Goal: Task Accomplishment & Management: Manage account settings

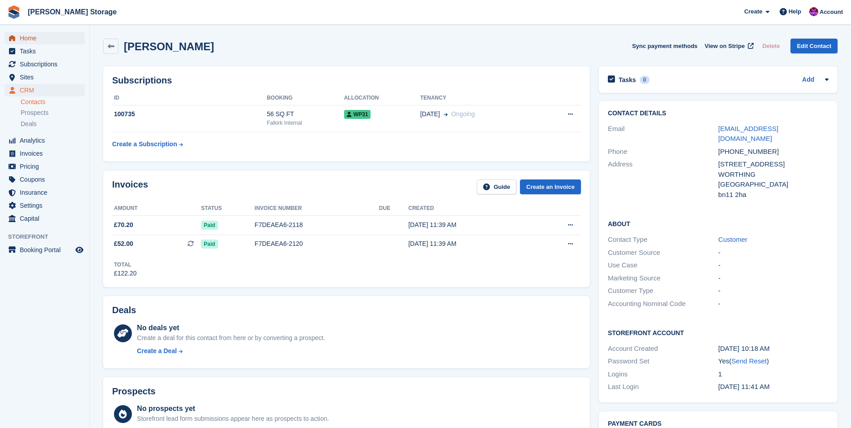
click at [32, 39] on span "Home" at bounding box center [47, 38] width 54 height 13
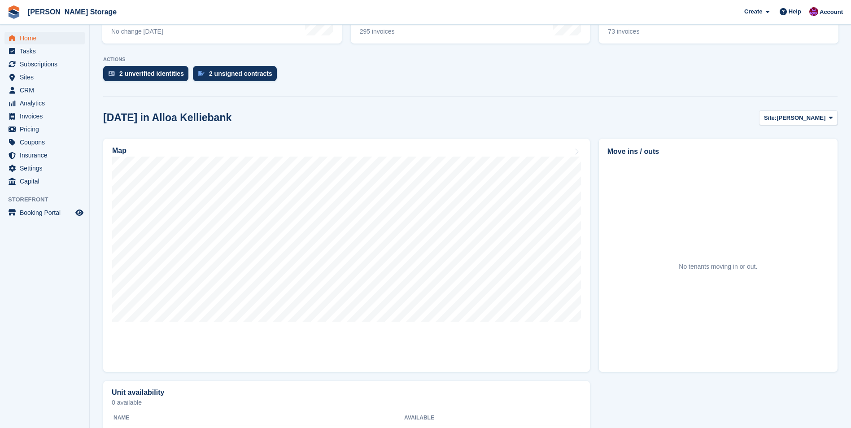
scroll to position [112, 0]
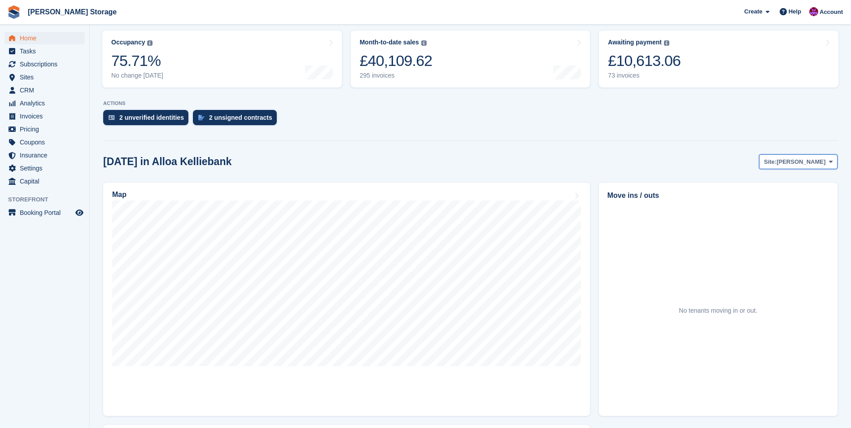
click at [825, 159] on span "[PERSON_NAME]" at bounding box center [801, 162] width 49 height 9
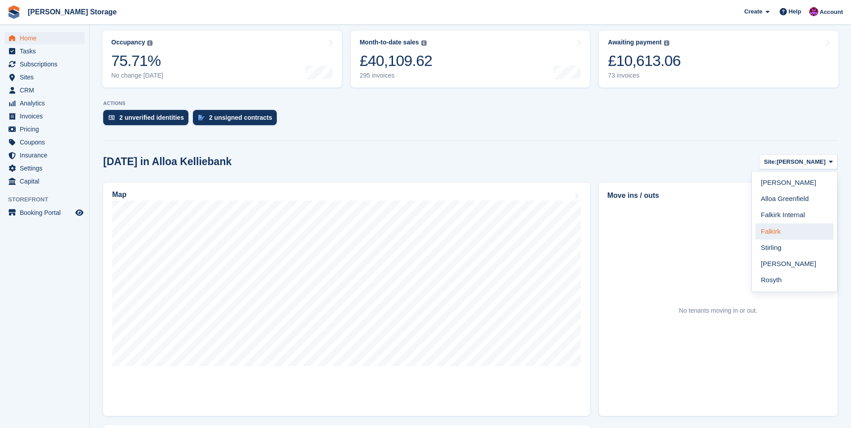
click at [799, 237] on link "Falkirk" at bounding box center [795, 231] width 78 height 16
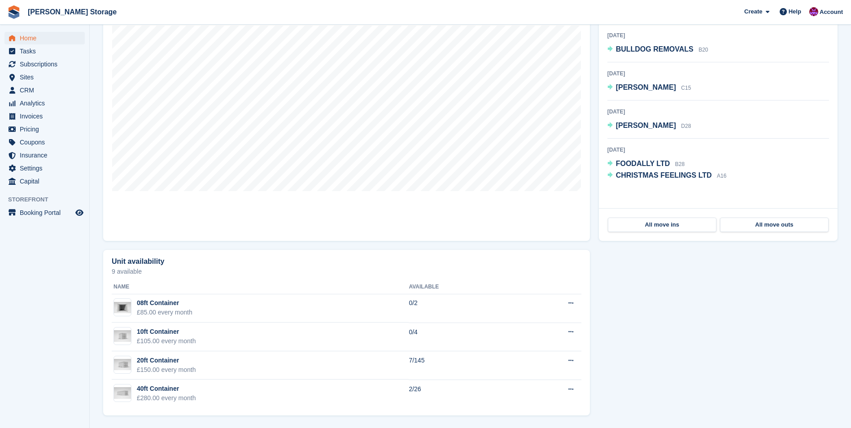
scroll to position [288, 0]
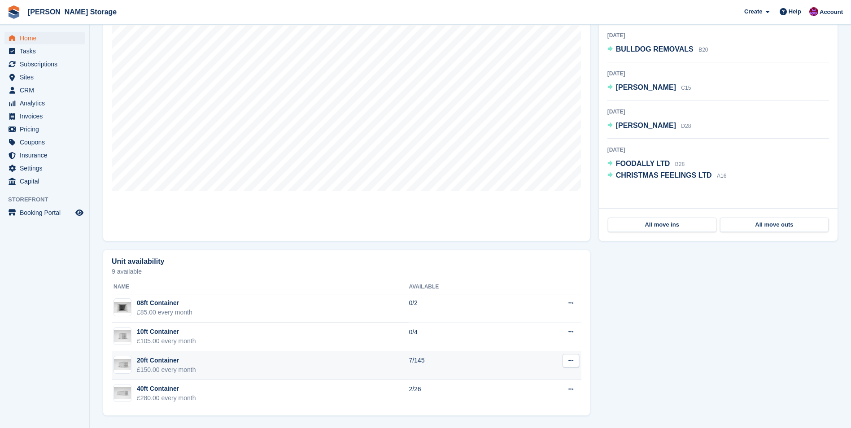
click at [277, 359] on td "20ft Container £150.00 every month" at bounding box center [260, 365] width 297 height 29
click at [225, 366] on td "20ft Container £150.00 every month" at bounding box center [260, 365] width 297 height 29
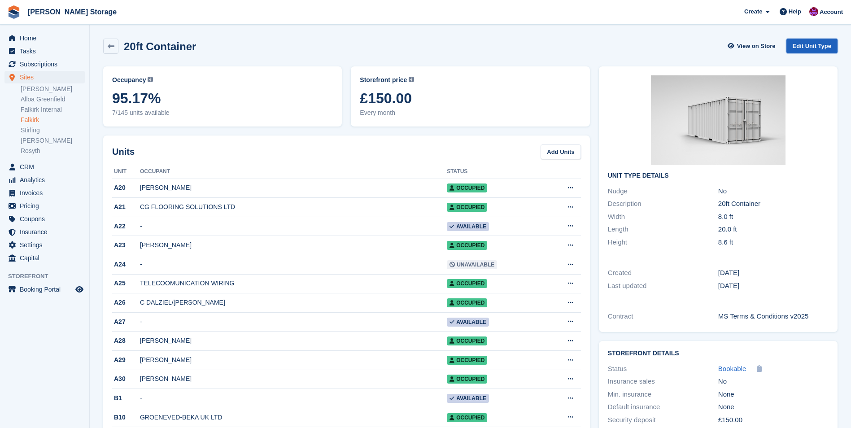
click at [830, 44] on link "Edit Unit Type" at bounding box center [812, 46] width 51 height 15
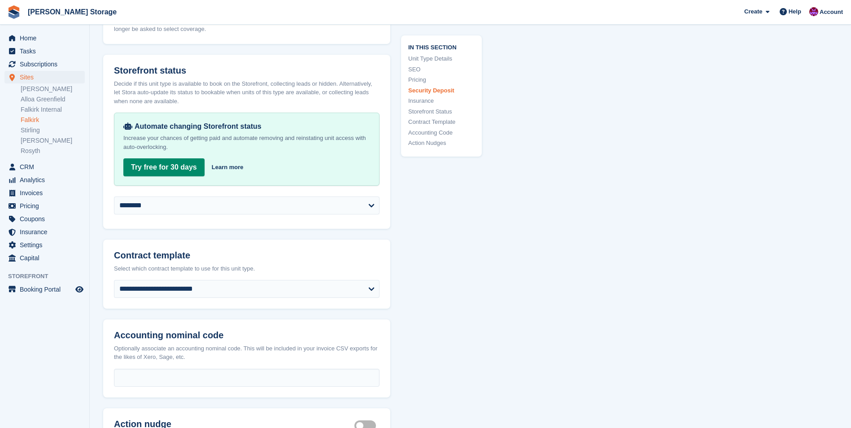
scroll to position [1436, 0]
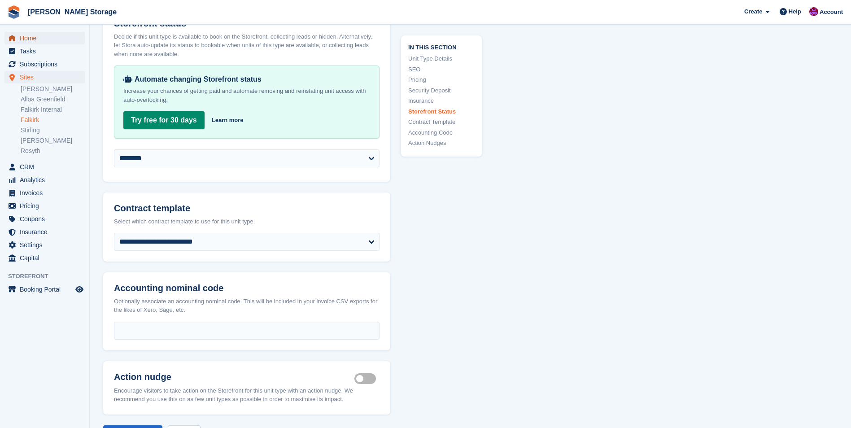
click at [25, 39] on span "Home" at bounding box center [47, 38] width 54 height 13
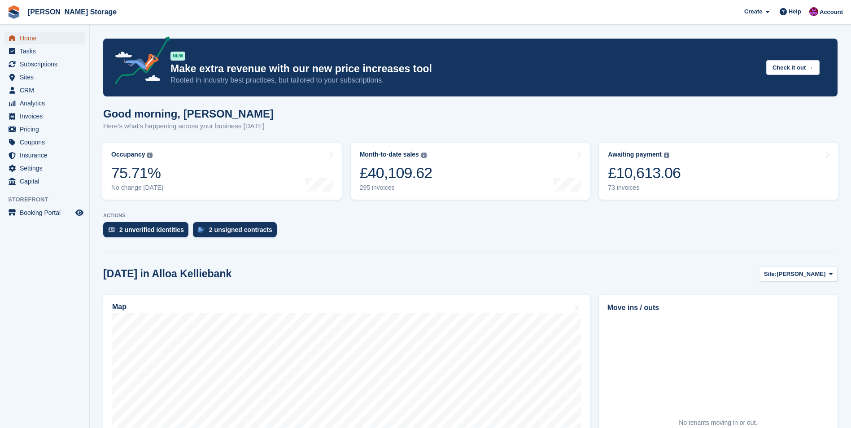
click at [34, 36] on span "Home" at bounding box center [47, 38] width 54 height 13
click at [27, 78] on span "Sites" at bounding box center [47, 77] width 54 height 13
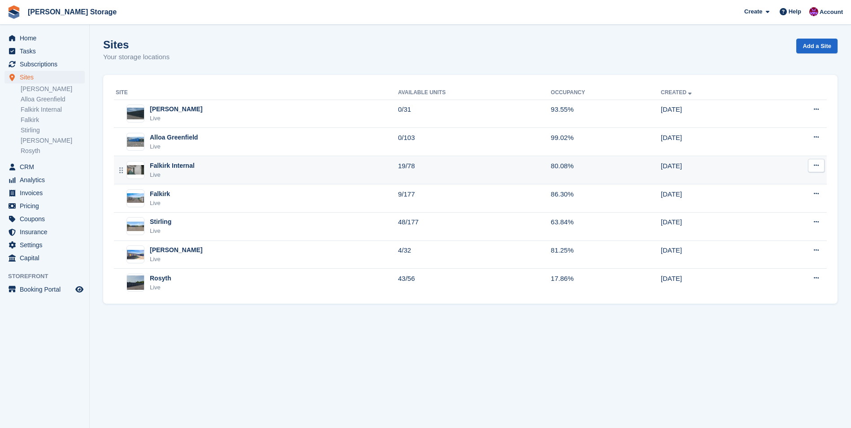
click at [292, 168] on div "Falkirk Internal Live" at bounding box center [257, 170] width 282 height 18
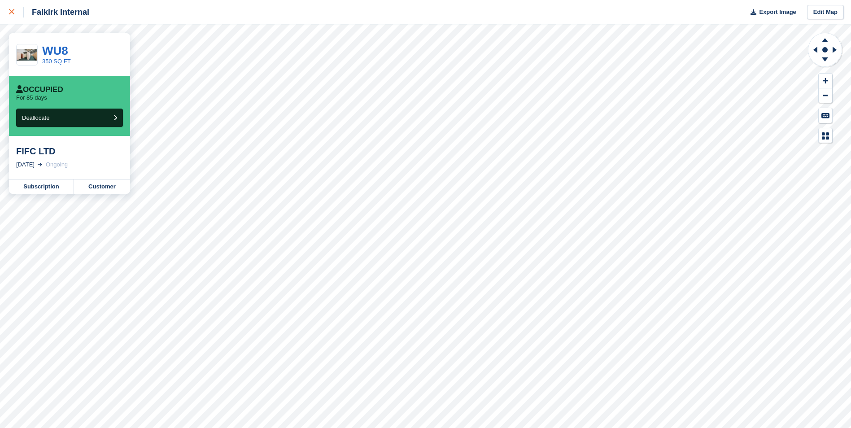
click at [10, 13] on icon at bounding box center [11, 11] width 5 height 5
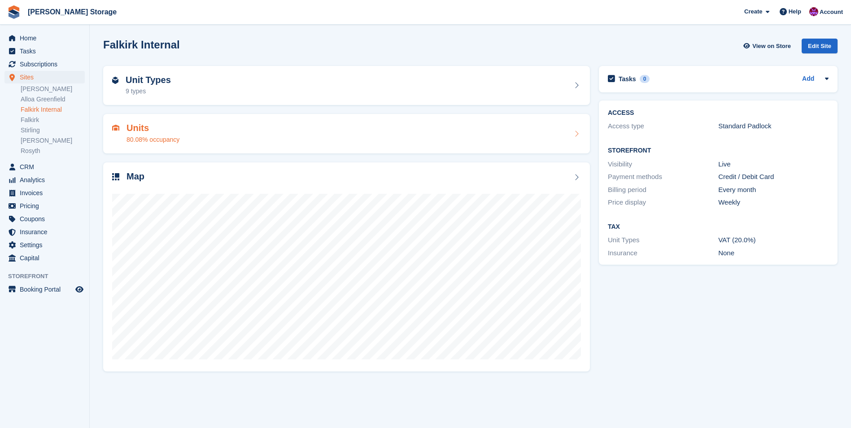
click at [227, 130] on div "Units 80.08% occupancy" at bounding box center [346, 134] width 469 height 22
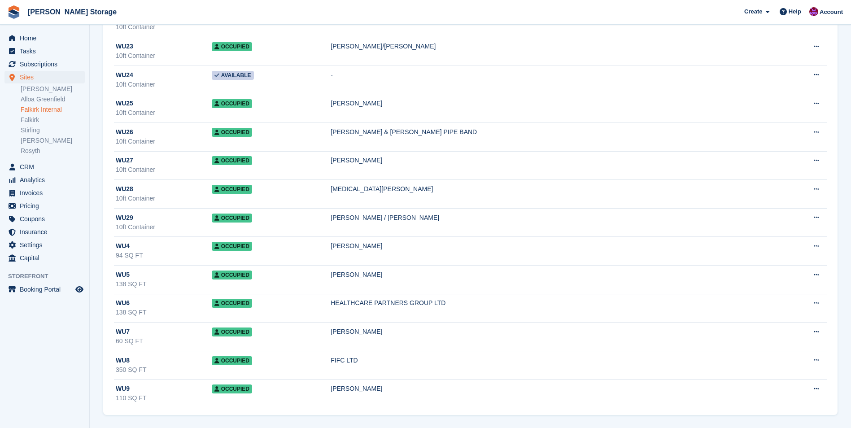
scroll to position [1932, 0]
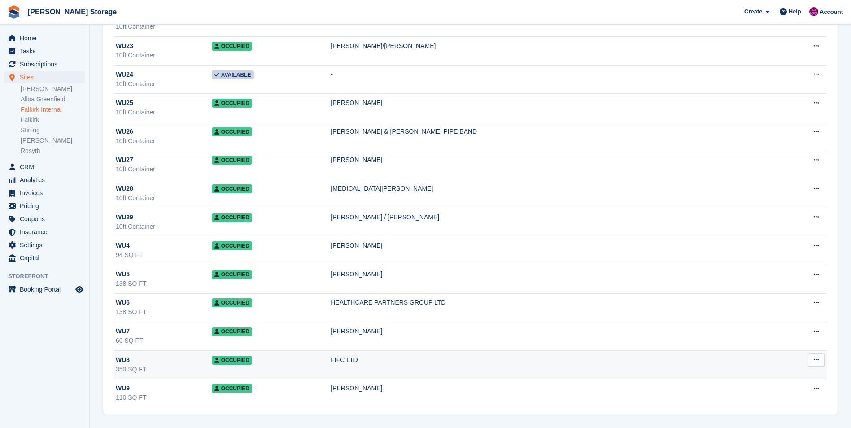
click at [331, 365] on td "Occupied" at bounding box center [271, 365] width 119 height 29
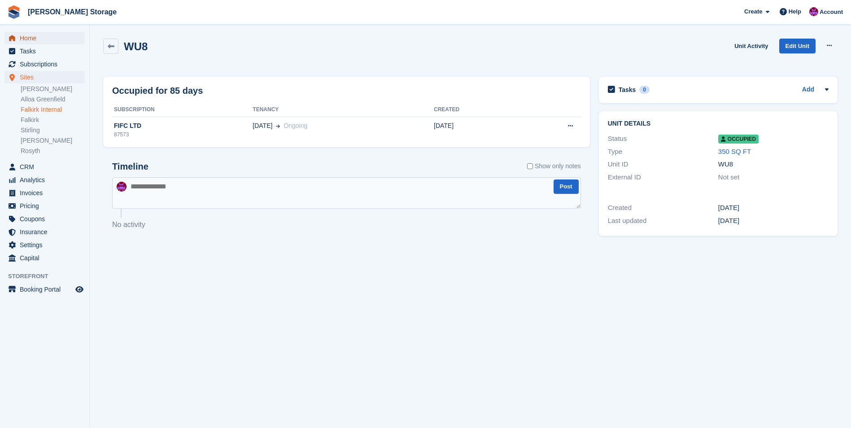
click at [30, 37] on span "Home" at bounding box center [47, 38] width 54 height 13
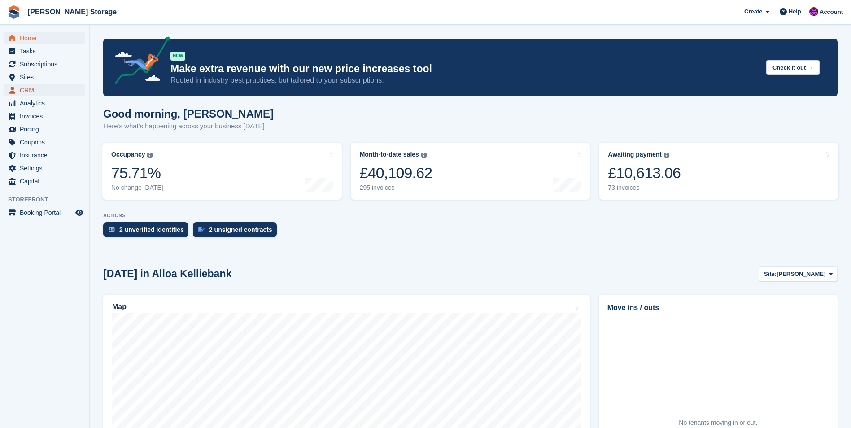
click at [33, 95] on span "CRM" at bounding box center [47, 90] width 54 height 13
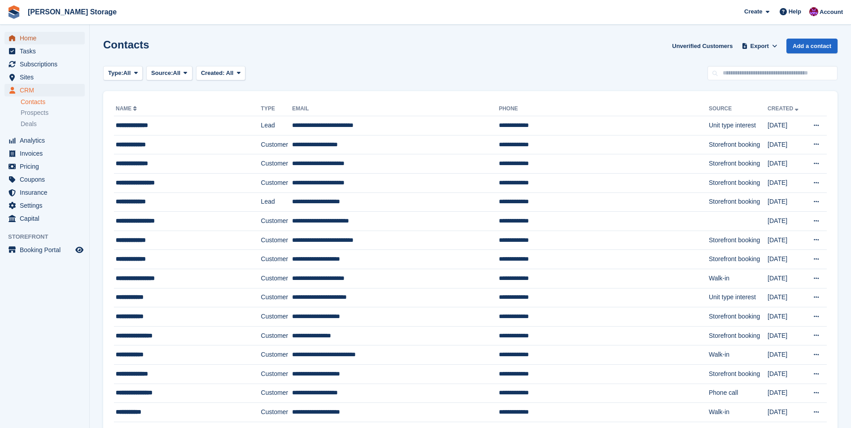
click at [48, 39] on span "Home" at bounding box center [47, 38] width 54 height 13
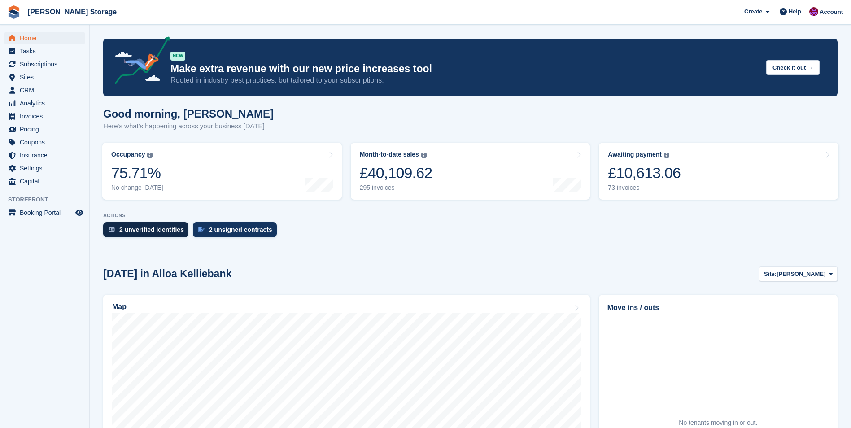
click at [152, 233] on div "2 unverified identities" at bounding box center [151, 229] width 65 height 7
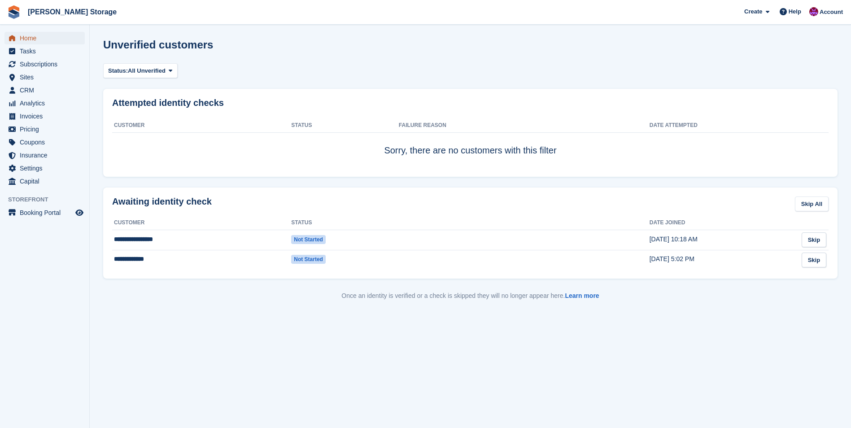
click at [32, 41] on span "Home" at bounding box center [47, 38] width 54 height 13
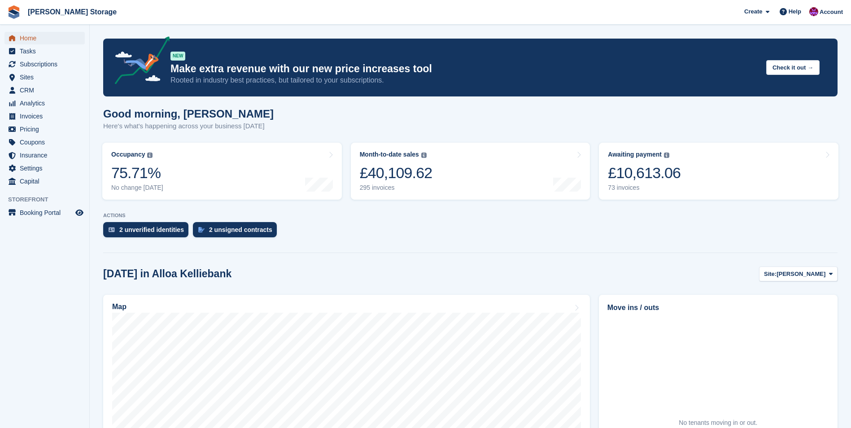
click at [22, 37] on span "Home" at bounding box center [47, 38] width 54 height 13
click at [36, 92] on span "CRM" at bounding box center [47, 90] width 54 height 13
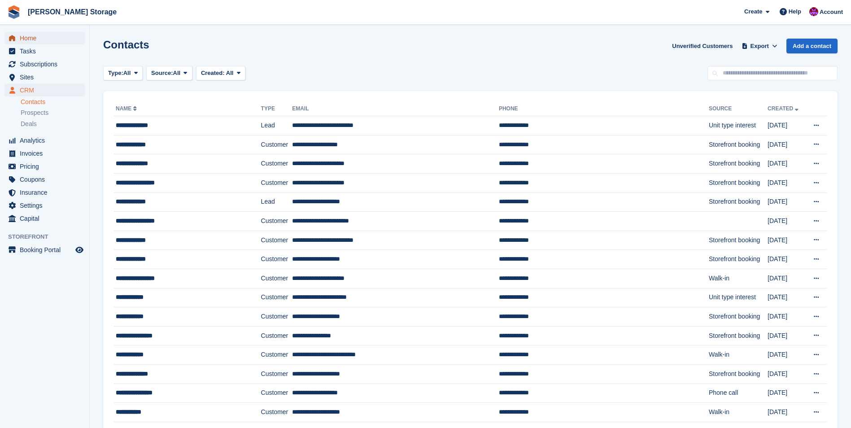
click at [26, 43] on span "Home" at bounding box center [47, 38] width 54 height 13
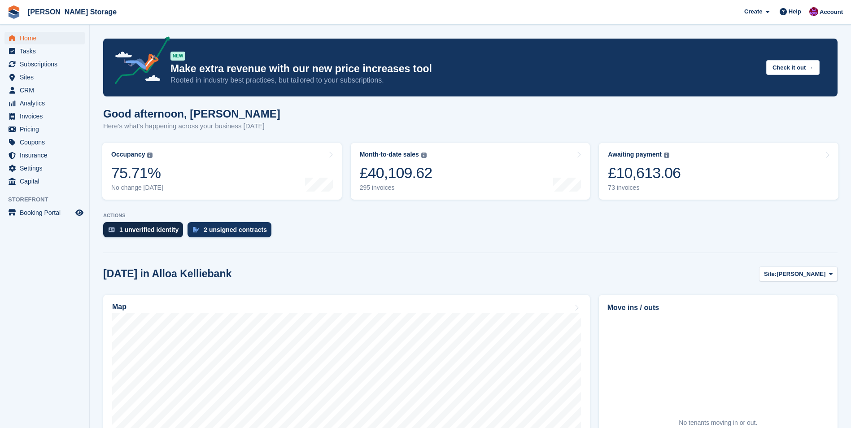
click at [134, 230] on div "1 unverified identity" at bounding box center [148, 229] width 59 height 7
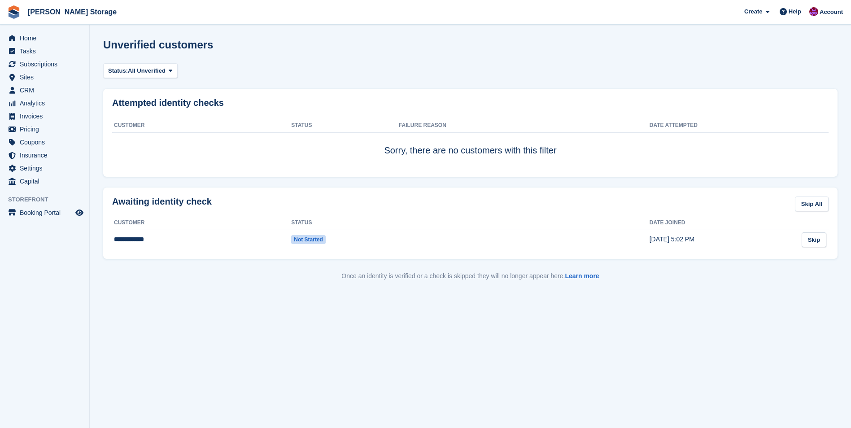
click at [42, 270] on aside "Home Tasks Subscriptions Subscriptions Subscriptions Contracts Price increases …" at bounding box center [44, 216] width 89 height 383
click at [32, 37] on span "Home" at bounding box center [47, 38] width 54 height 13
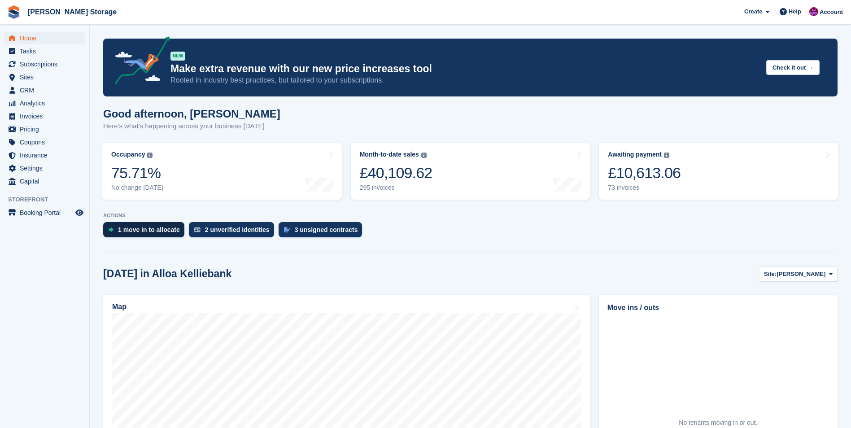
click at [135, 228] on div "1 move in to allocate" at bounding box center [149, 229] width 62 height 7
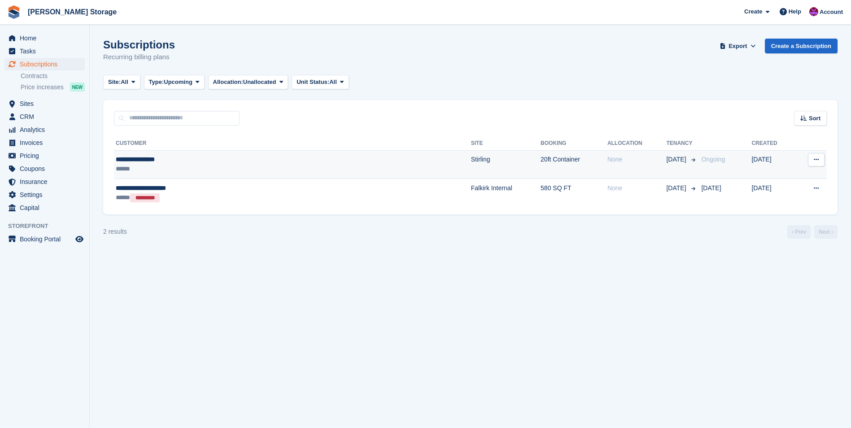
click at [220, 162] on div "**********" at bounding box center [220, 159] width 209 height 9
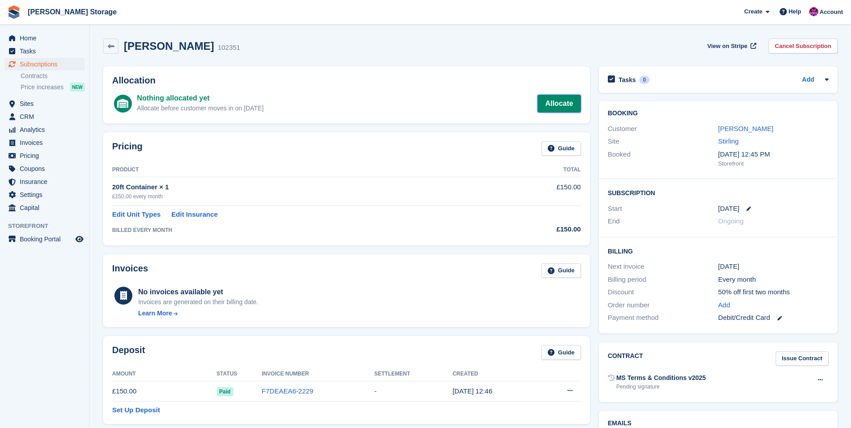
click at [563, 108] on link "Allocate" at bounding box center [559, 104] width 43 height 18
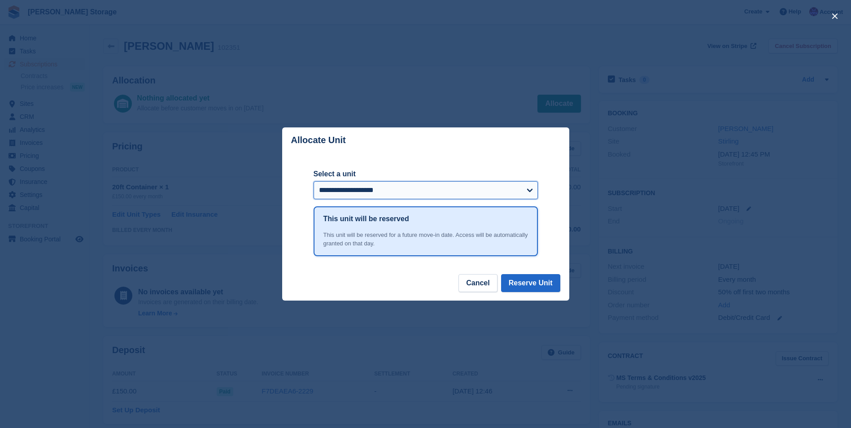
click at [454, 193] on select "**********" at bounding box center [426, 190] width 224 height 18
click at [454, 189] on select "**********" at bounding box center [426, 190] width 224 height 18
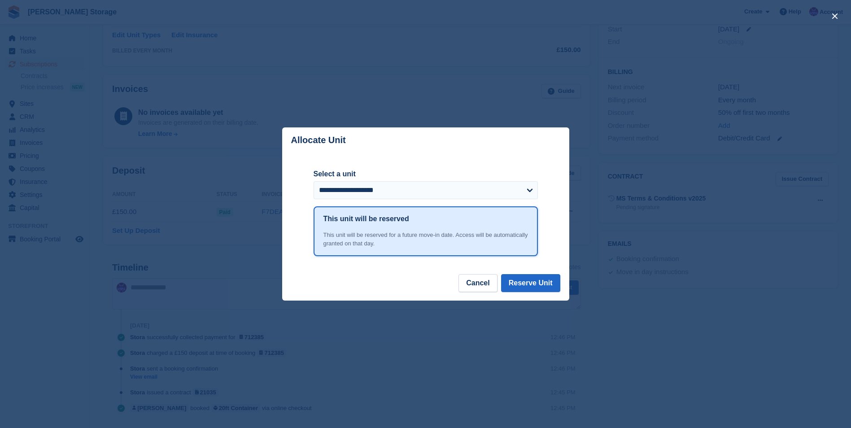
click at [474, 92] on div "close" at bounding box center [425, 214] width 851 height 428
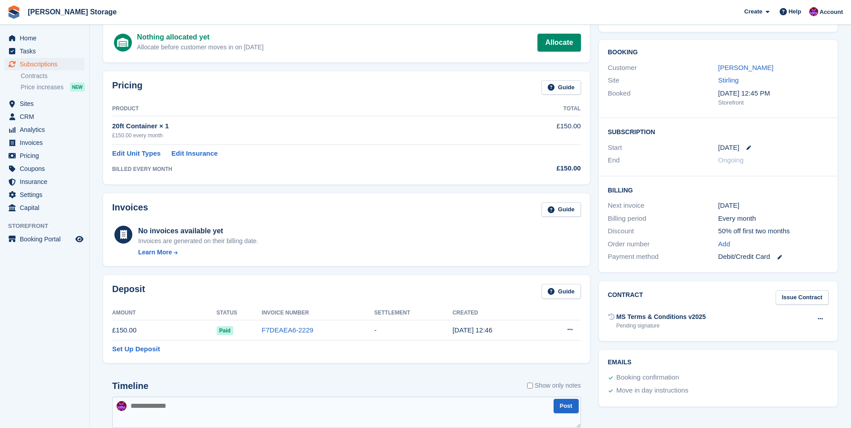
scroll to position [45, 0]
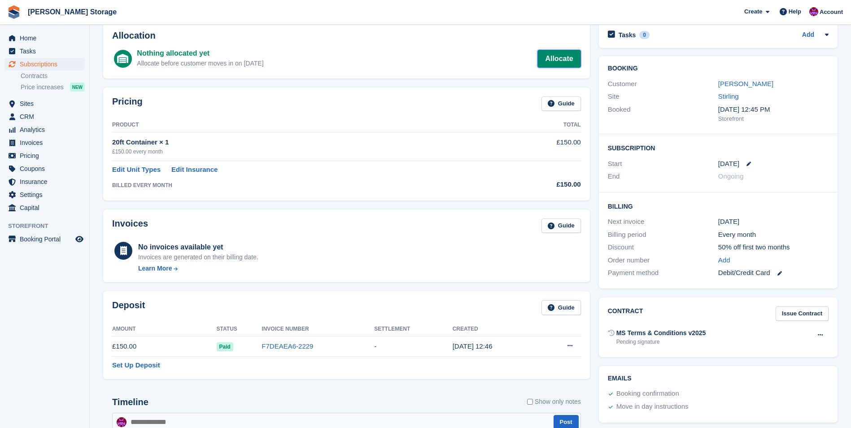
click at [560, 55] on link "Allocate" at bounding box center [559, 59] width 43 height 18
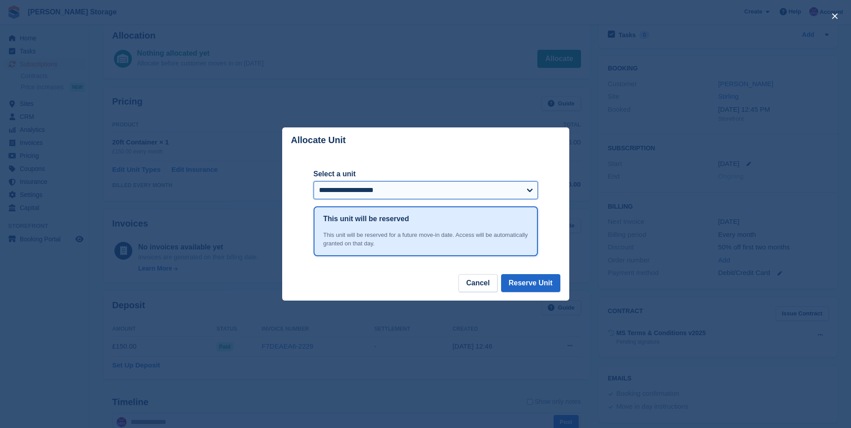
click at [475, 190] on select "**********" at bounding box center [426, 190] width 224 height 18
select select "******"
click at [314, 182] on select "**********" at bounding box center [426, 190] width 224 height 18
click at [530, 284] on button "Reserve Unit" at bounding box center [530, 283] width 59 height 18
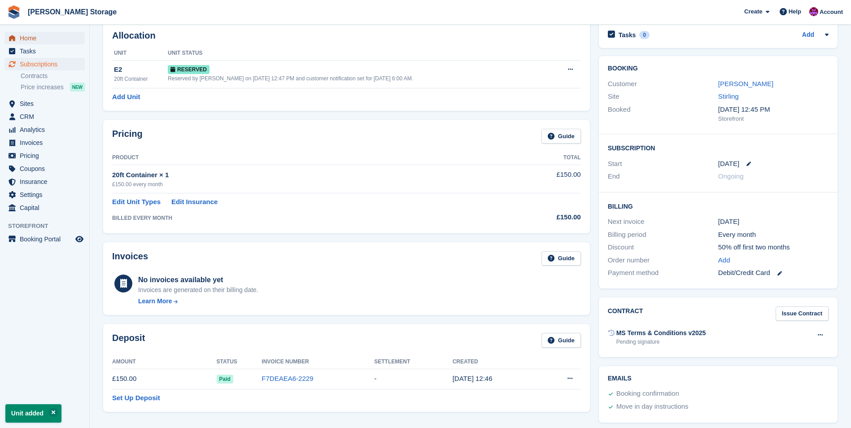
click at [26, 36] on span "Home" at bounding box center [47, 38] width 54 height 13
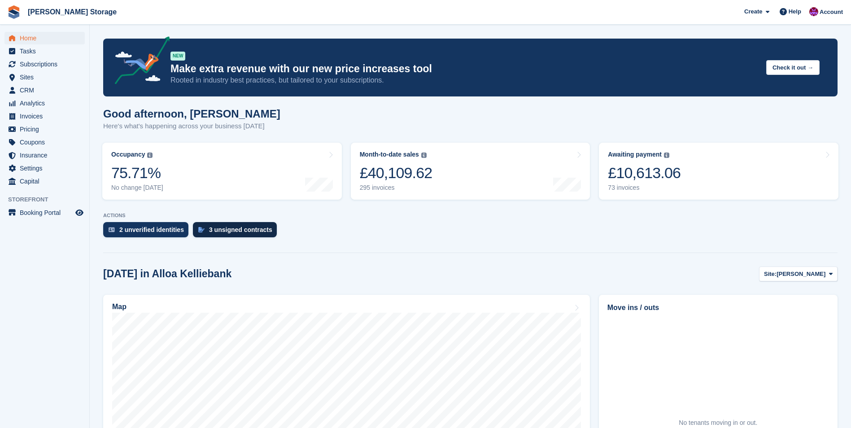
click at [222, 229] on div "3 unsigned contracts" at bounding box center [240, 229] width 63 height 7
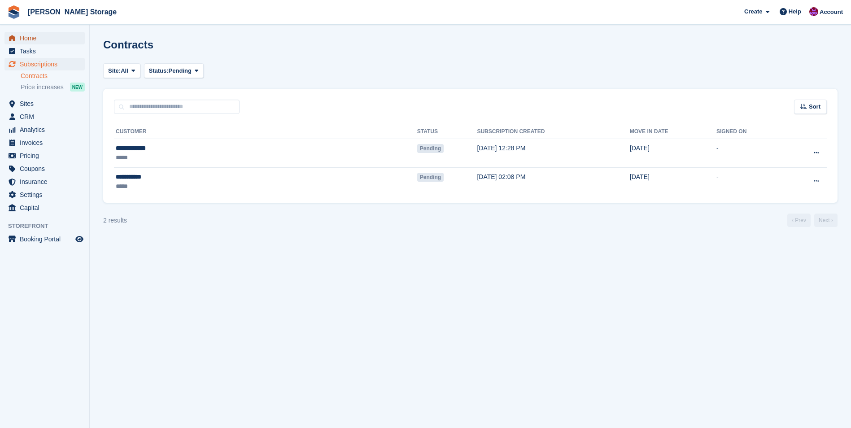
click at [27, 36] on span "Home" at bounding box center [47, 38] width 54 height 13
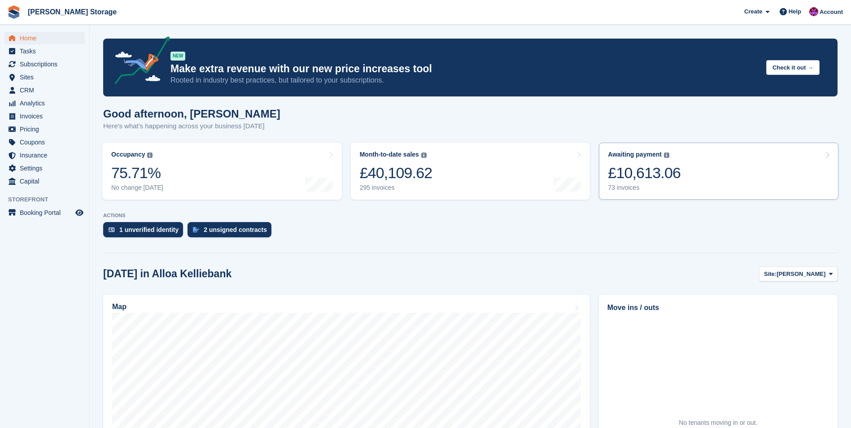
click at [691, 176] on link "Awaiting payment The total outstanding balance on all open invoices. £10,613.06…" at bounding box center [719, 171] width 240 height 57
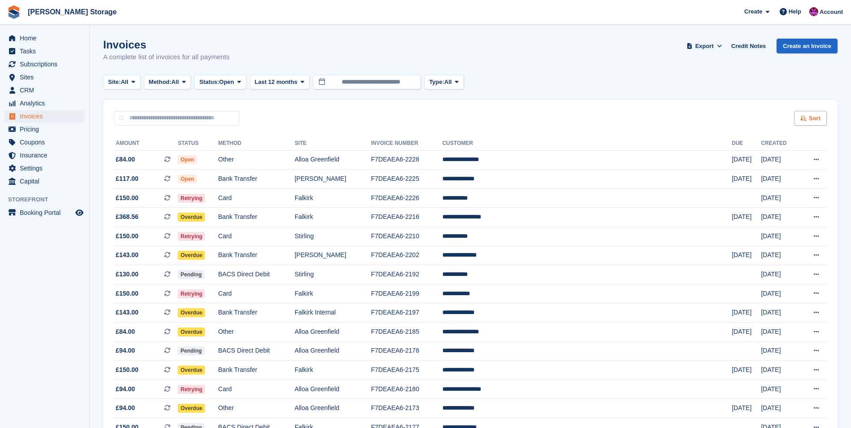
click at [803, 117] on icon at bounding box center [804, 118] width 7 height 6
click at [788, 176] on span "Created (oldest first)" at bounding box center [784, 178] width 61 height 7
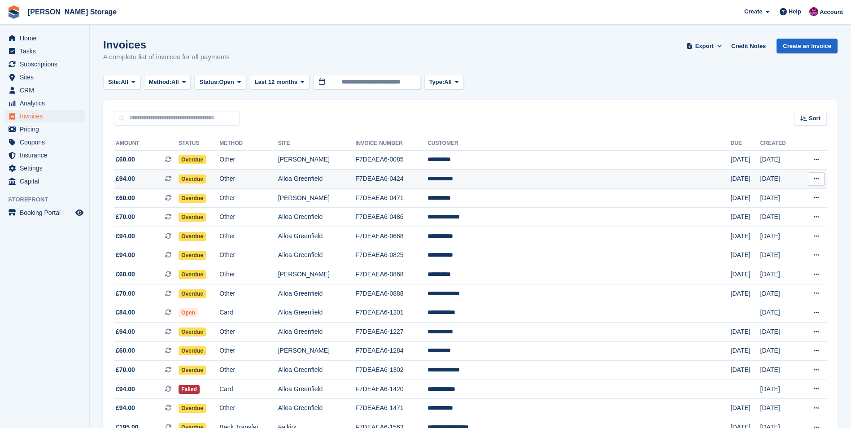
click at [520, 177] on td "**********" at bounding box center [579, 179] width 303 height 19
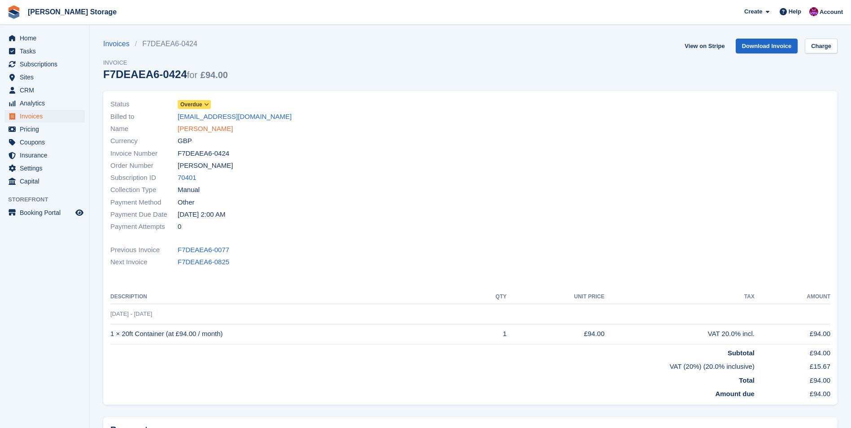
click at [201, 128] on link "Zaid Jerjis" at bounding box center [205, 129] width 55 height 10
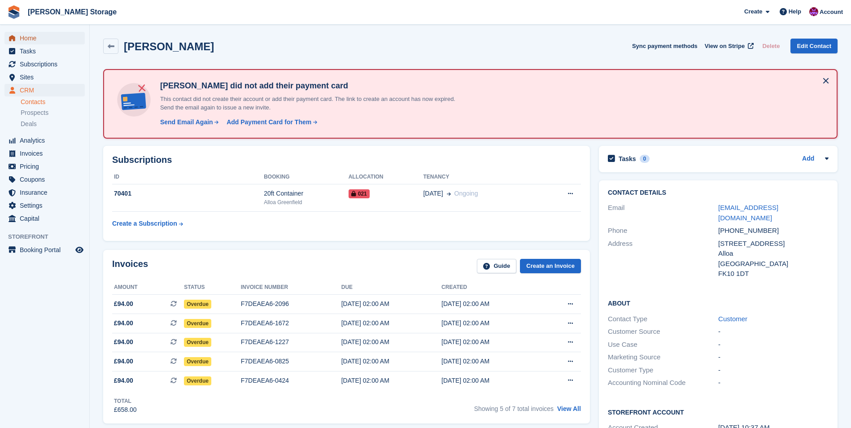
click at [27, 36] on span "Home" at bounding box center [47, 38] width 54 height 13
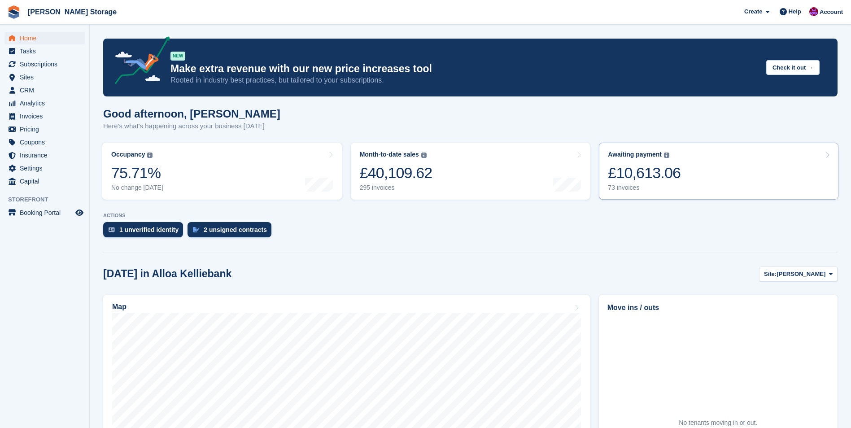
click at [681, 190] on link "Awaiting payment The total outstanding balance on all open invoices. £10,613.06…" at bounding box center [719, 171] width 240 height 57
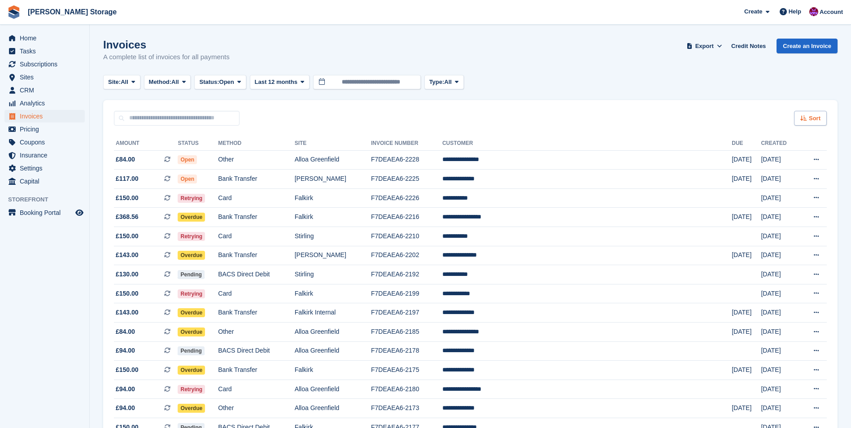
click at [811, 123] on div "Sort" at bounding box center [810, 118] width 33 height 15
click at [774, 177] on span "Created (oldest first)" at bounding box center [784, 178] width 61 height 7
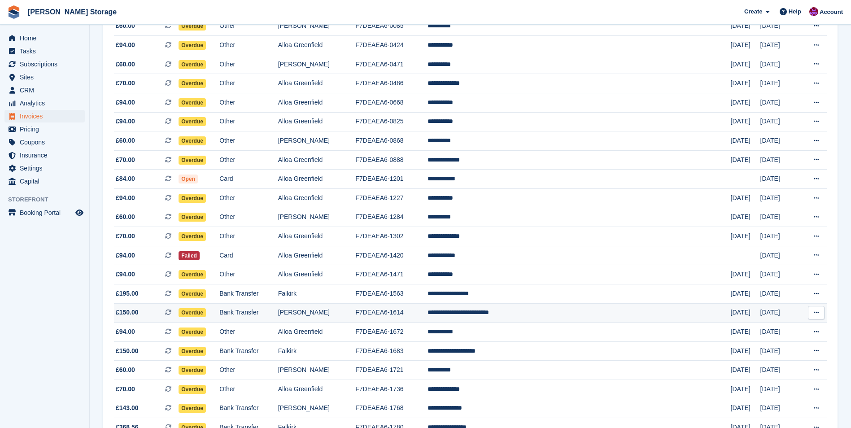
scroll to position [135, 0]
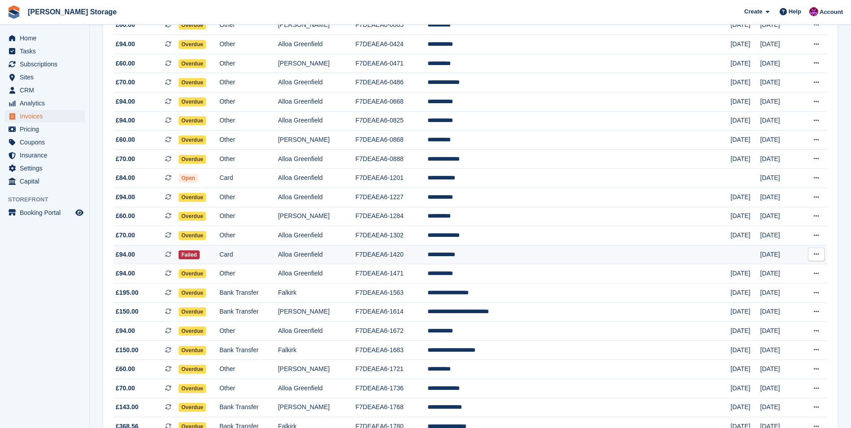
click at [519, 260] on td "**********" at bounding box center [579, 254] width 303 height 19
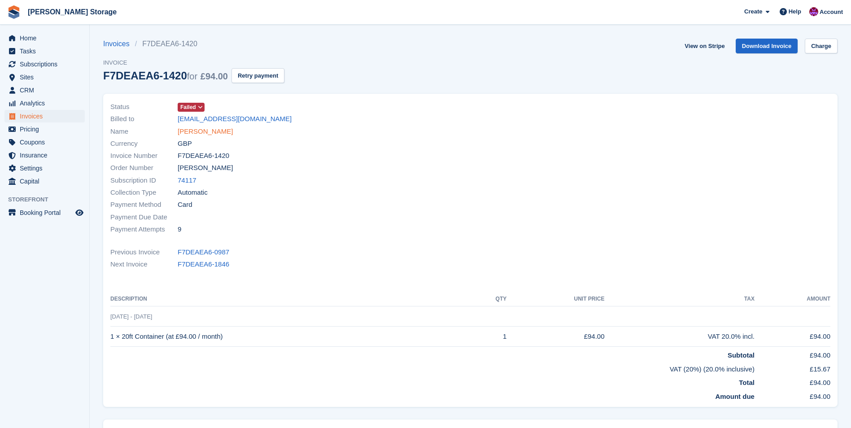
click at [197, 127] on link "[PERSON_NAME]" at bounding box center [205, 132] width 55 height 10
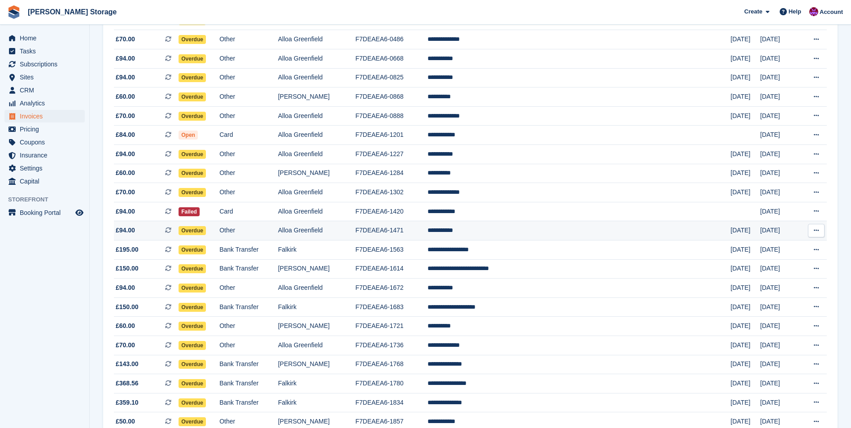
scroll to position [224, 0]
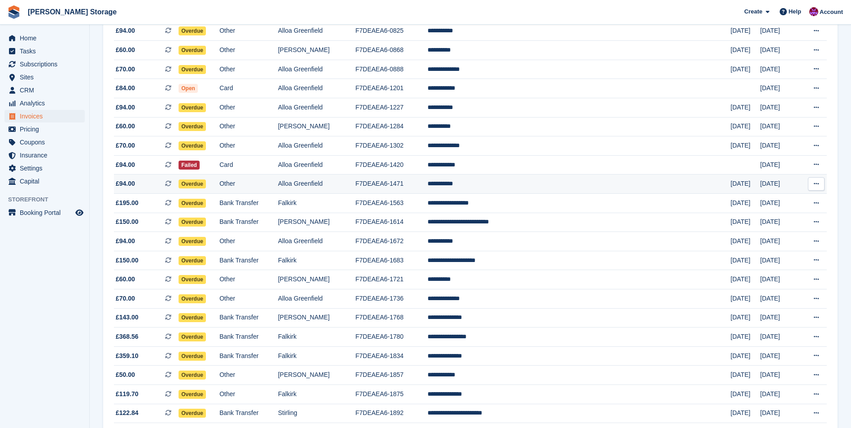
click at [536, 186] on td "**********" at bounding box center [579, 184] width 303 height 19
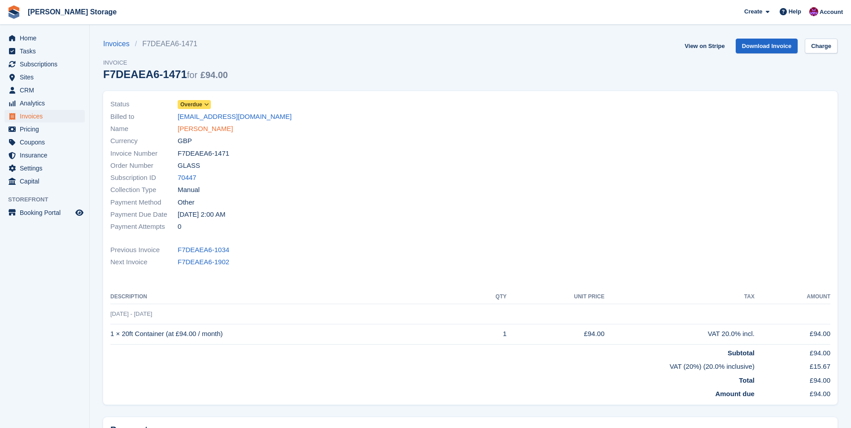
click at [195, 129] on link "[PERSON_NAME]" at bounding box center [205, 129] width 55 height 10
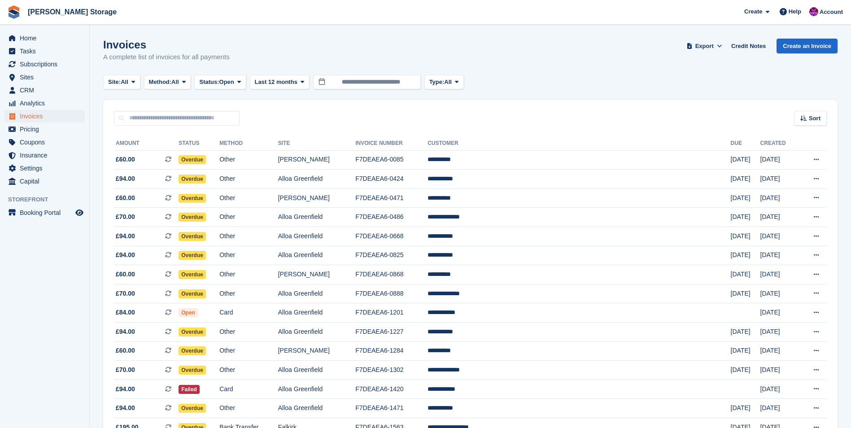
scroll to position [224, 0]
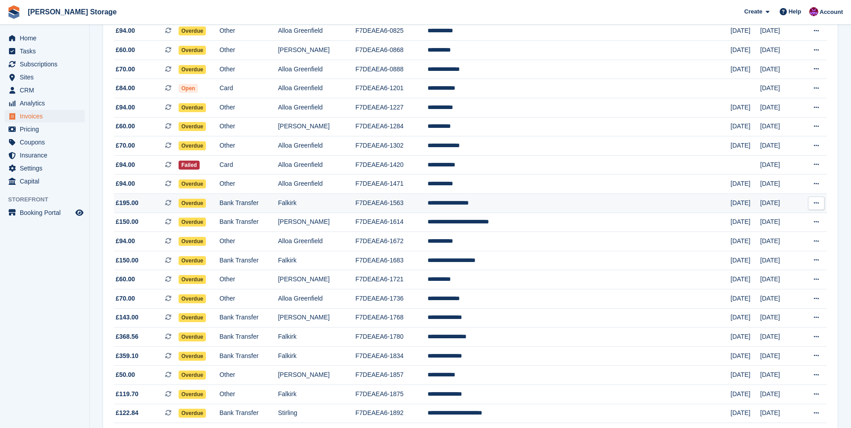
click at [532, 204] on td "**********" at bounding box center [579, 203] width 303 height 19
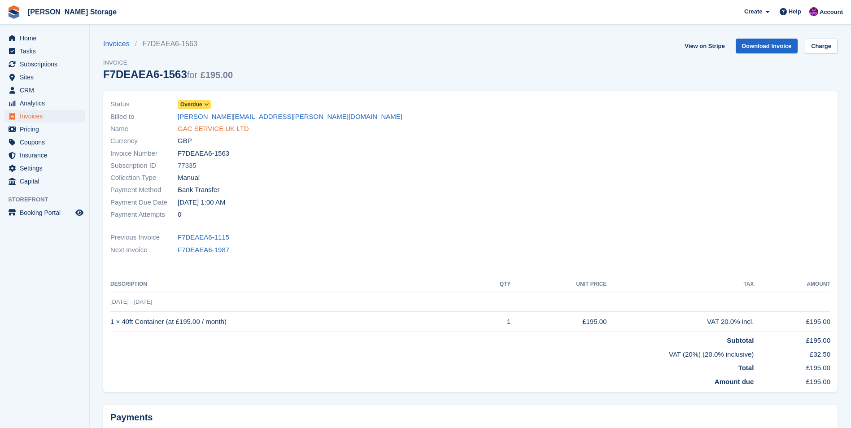
click at [230, 131] on link "GAC SERVICE UK LTD" at bounding box center [213, 129] width 71 height 10
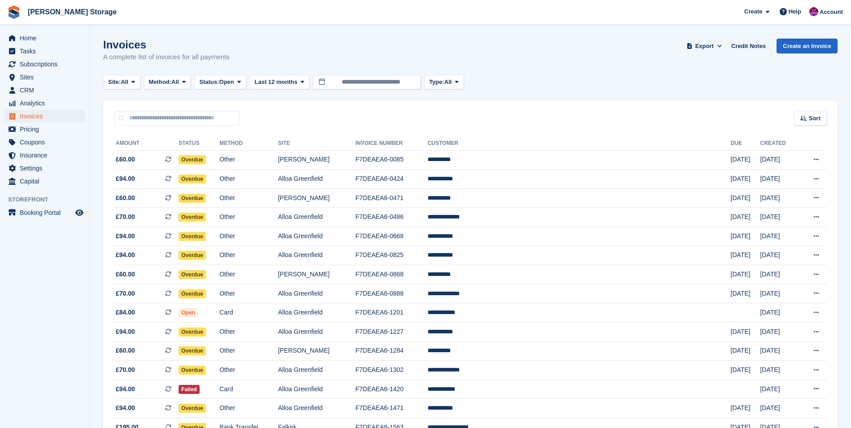
scroll to position [224, 0]
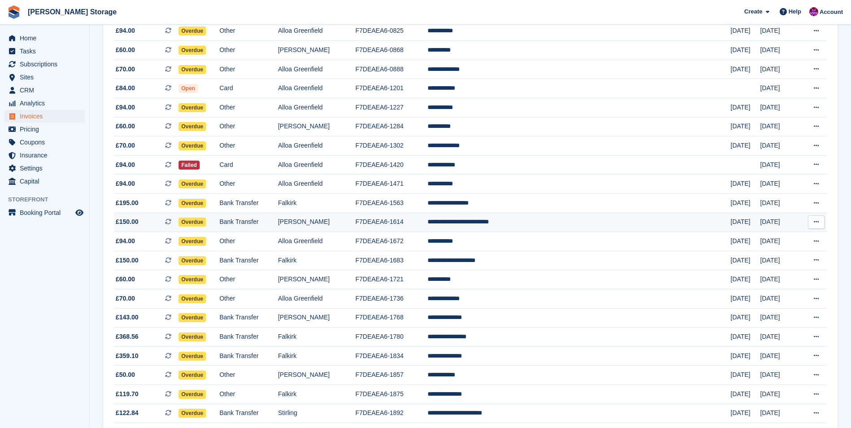
click at [552, 220] on td "**********" at bounding box center [579, 222] width 303 height 19
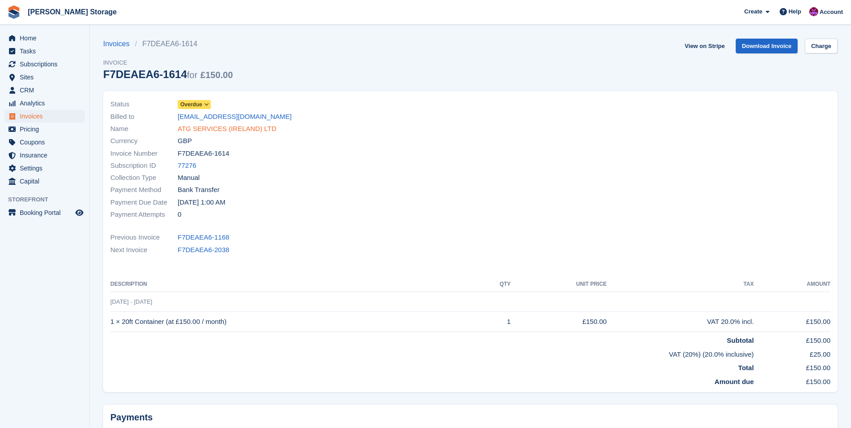
click at [202, 130] on link "ATG SERVICES (IRELAND) LTD" at bounding box center [227, 129] width 99 height 10
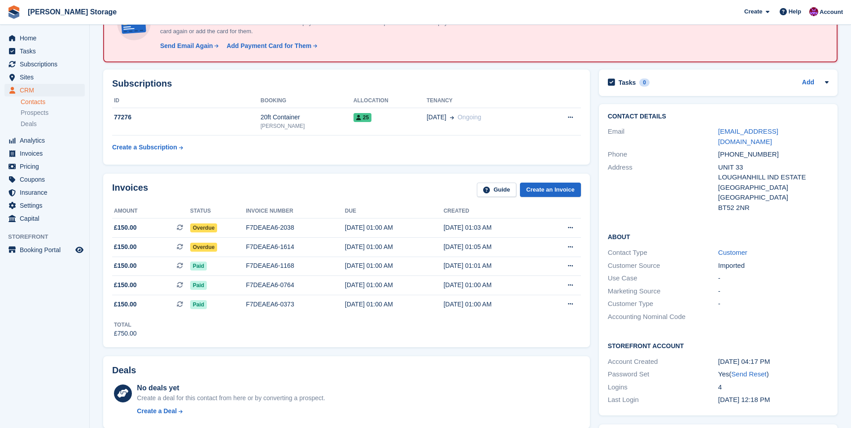
scroll to position [135, 0]
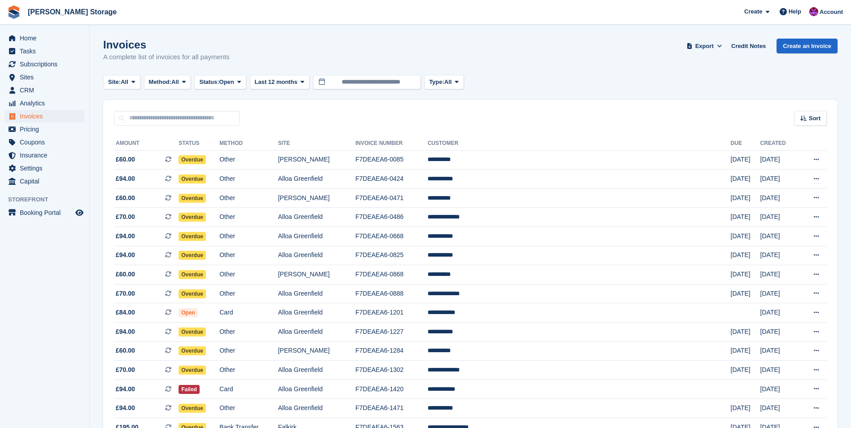
scroll to position [224, 0]
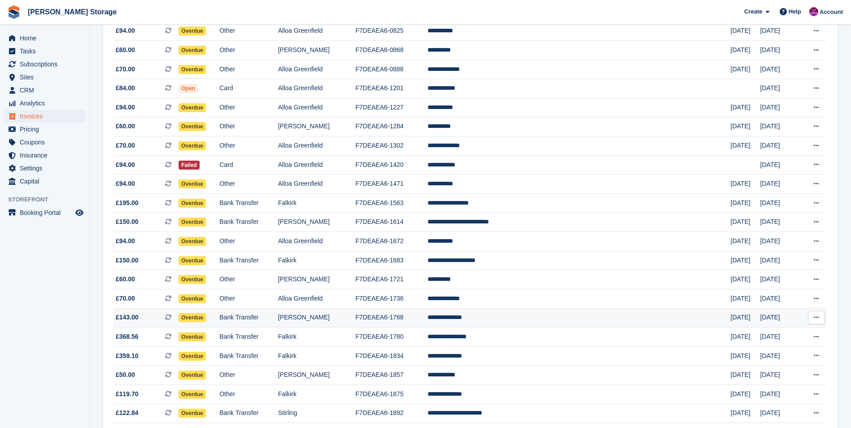
click at [544, 319] on td "**********" at bounding box center [579, 317] width 303 height 19
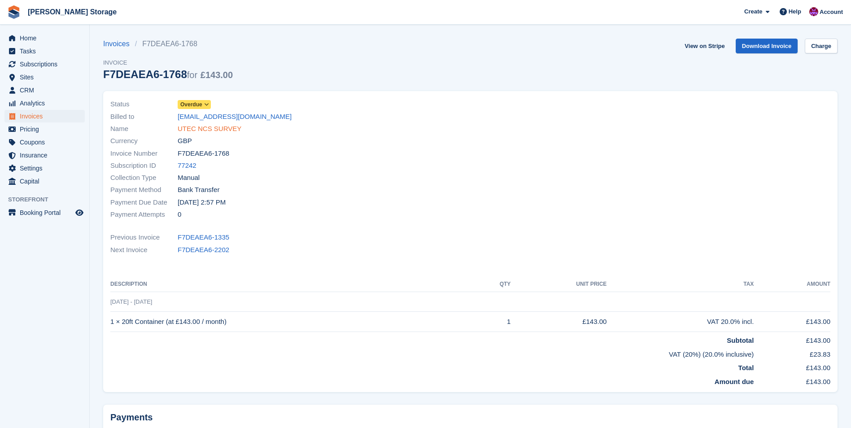
click at [198, 127] on link "UTEC NCS SURVEY" at bounding box center [210, 129] width 64 height 10
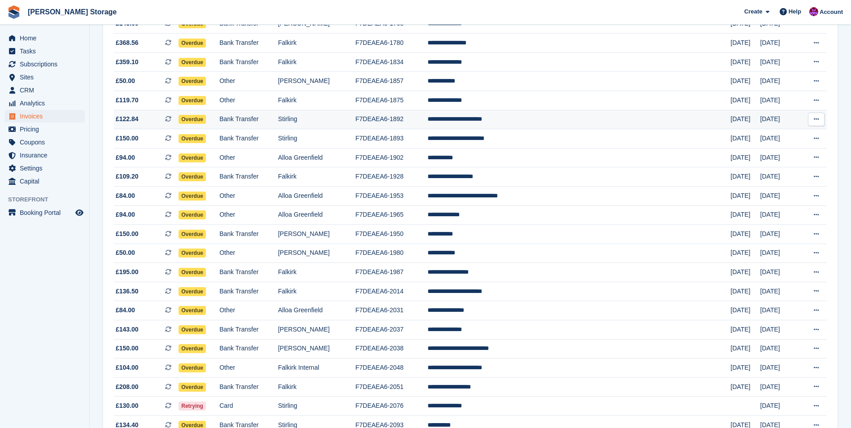
scroll to position [539, 0]
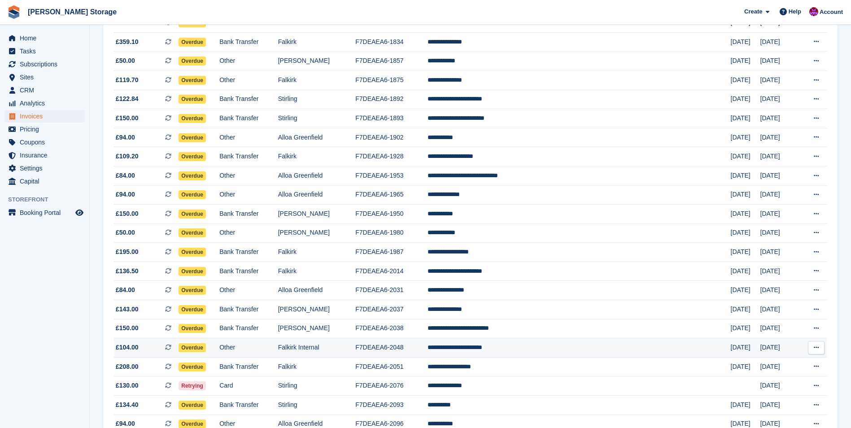
click at [553, 348] on td "**********" at bounding box center [579, 347] width 303 height 19
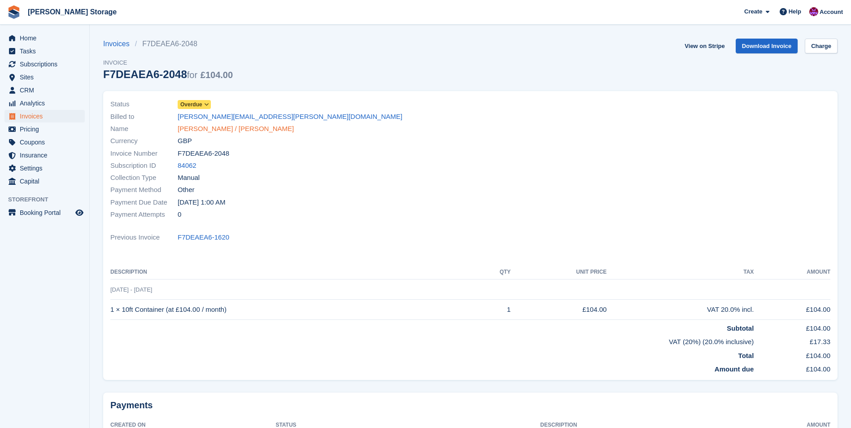
click at [227, 131] on link "[PERSON_NAME] / [PERSON_NAME]" at bounding box center [236, 129] width 116 height 10
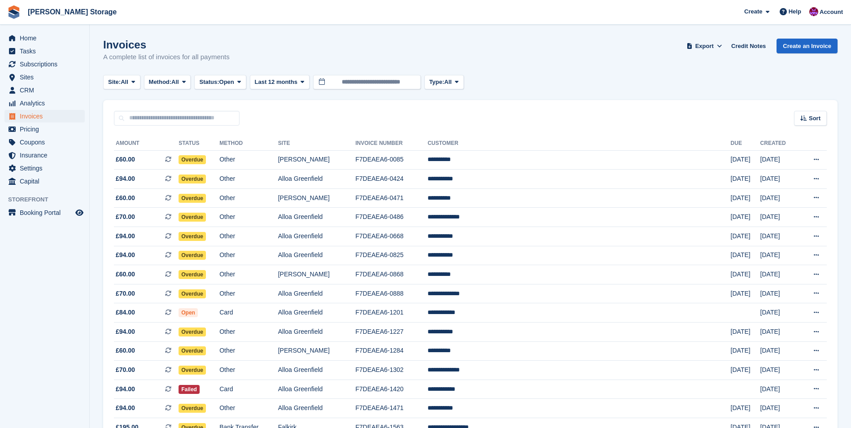
scroll to position [539, 0]
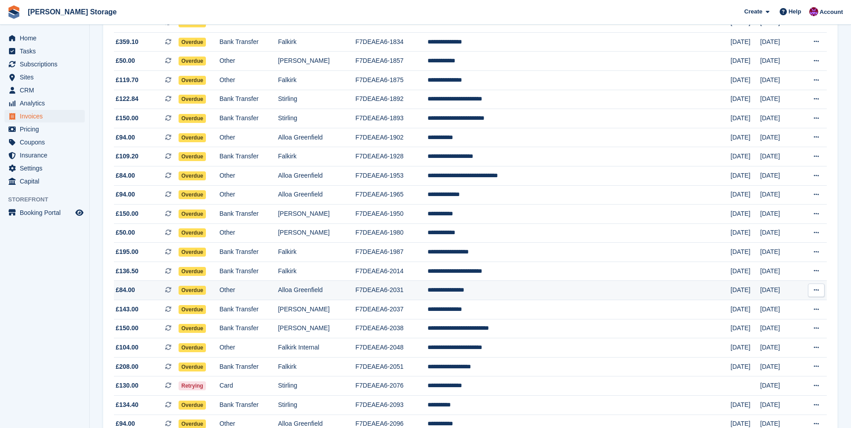
click at [506, 284] on td "**********" at bounding box center [579, 290] width 303 height 19
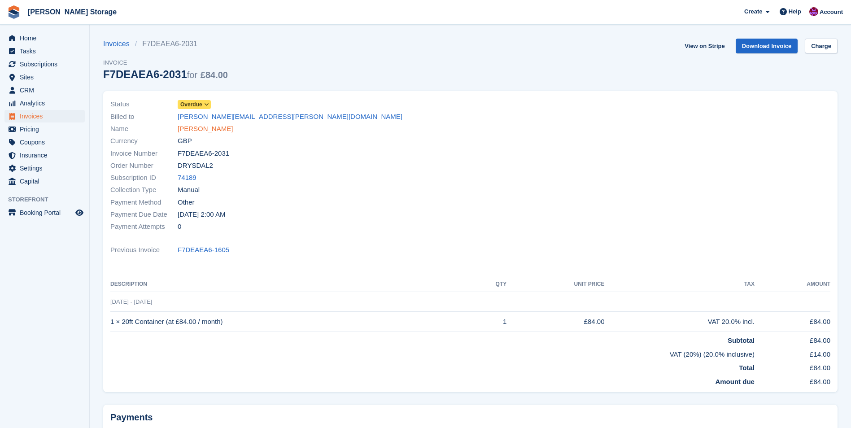
click at [217, 125] on link "[PERSON_NAME]" at bounding box center [205, 129] width 55 height 10
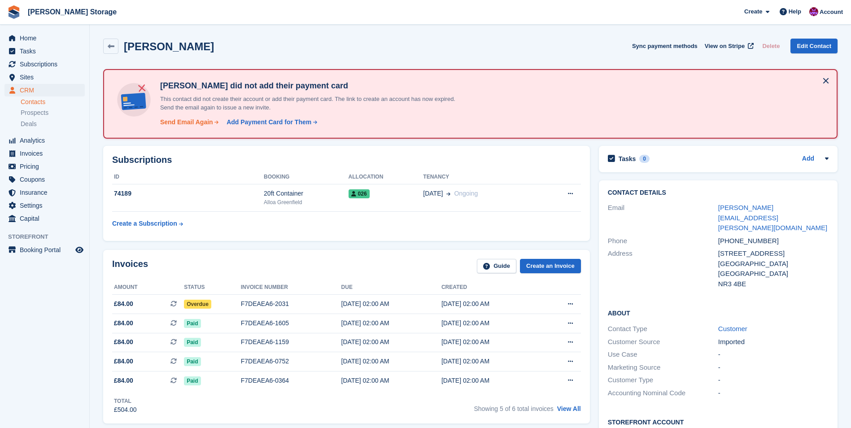
click at [184, 123] on div "Send Email Again" at bounding box center [186, 122] width 53 height 9
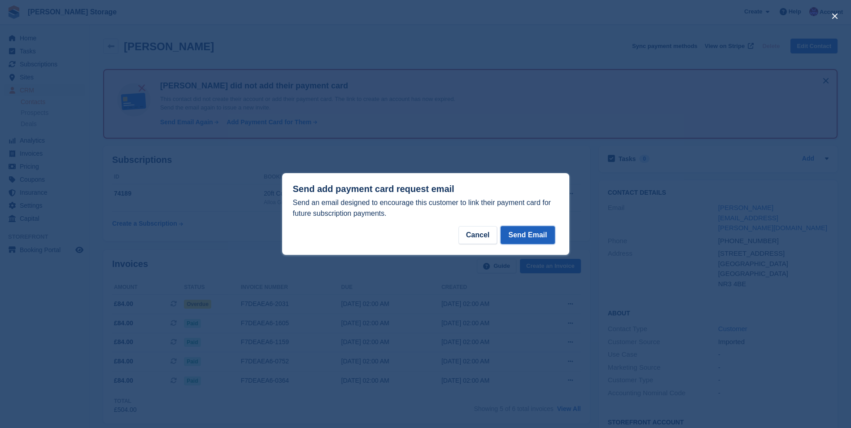
click at [523, 232] on button "Send Email" at bounding box center [528, 235] width 54 height 18
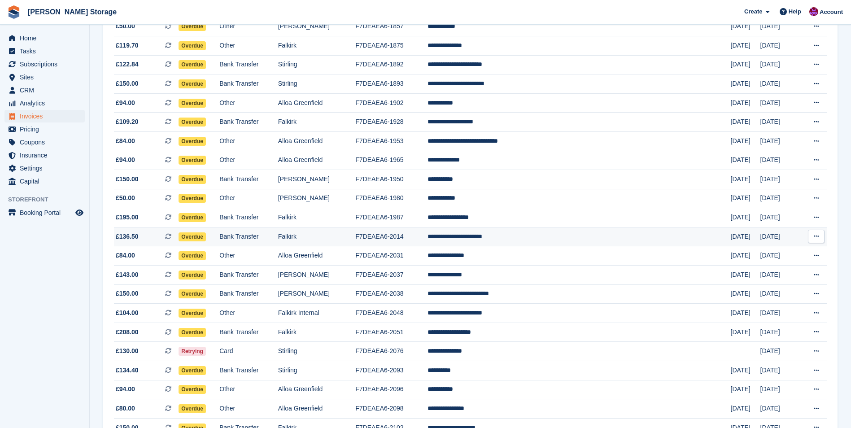
scroll to position [583, 0]
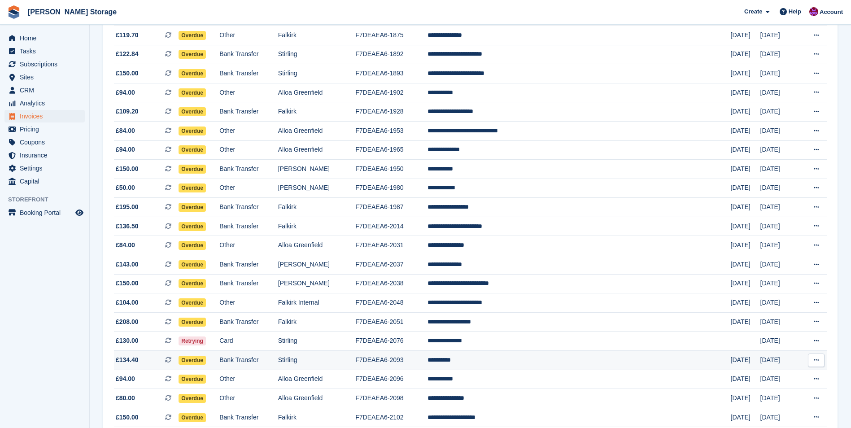
click at [516, 359] on td "**********" at bounding box center [579, 360] width 303 height 19
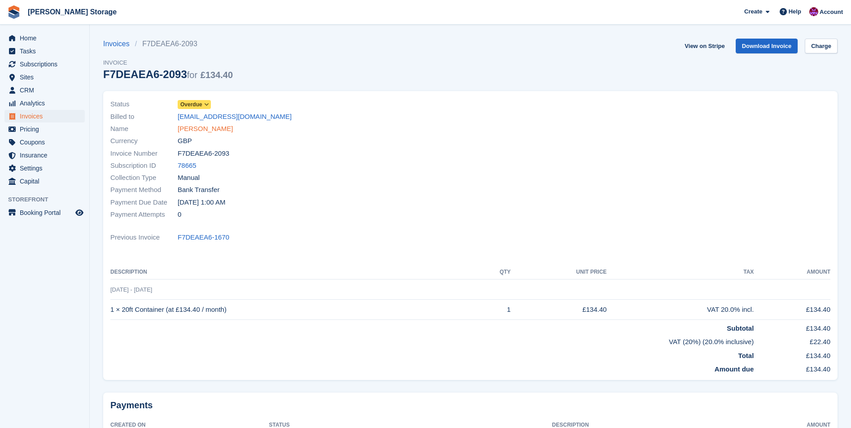
click at [215, 127] on link "[PERSON_NAME]" at bounding box center [205, 129] width 55 height 10
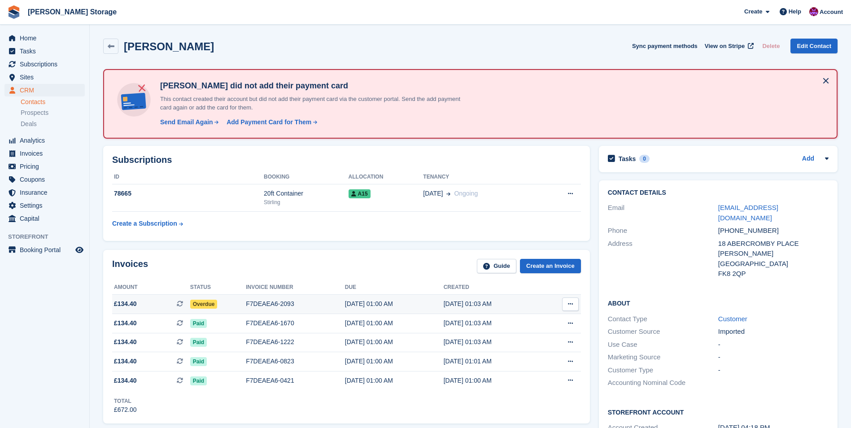
click at [198, 306] on span "Overdue" at bounding box center [203, 304] width 27 height 9
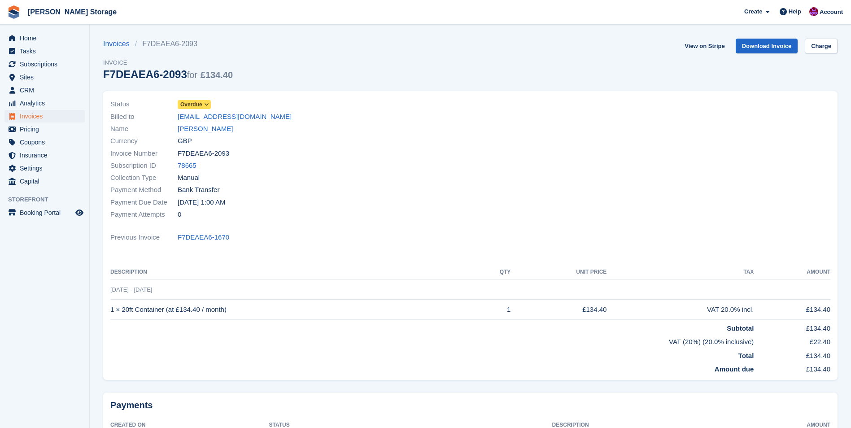
click at [198, 103] on span "Overdue" at bounding box center [191, 105] width 22 height 8
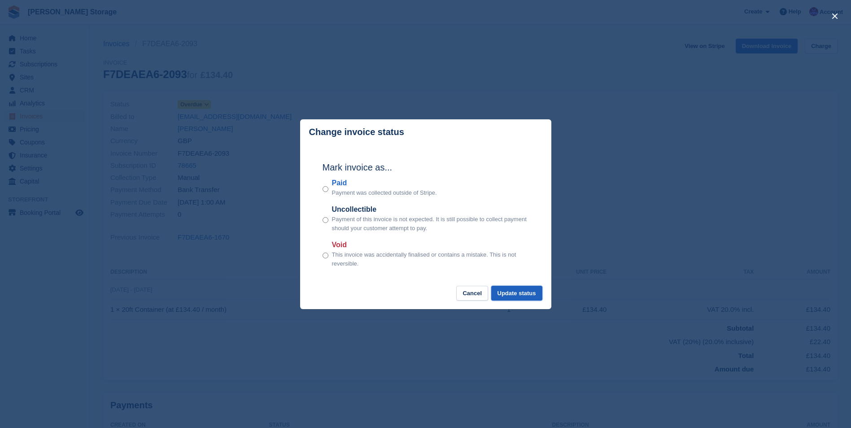
click at [521, 293] on button "Update status" at bounding box center [516, 293] width 51 height 15
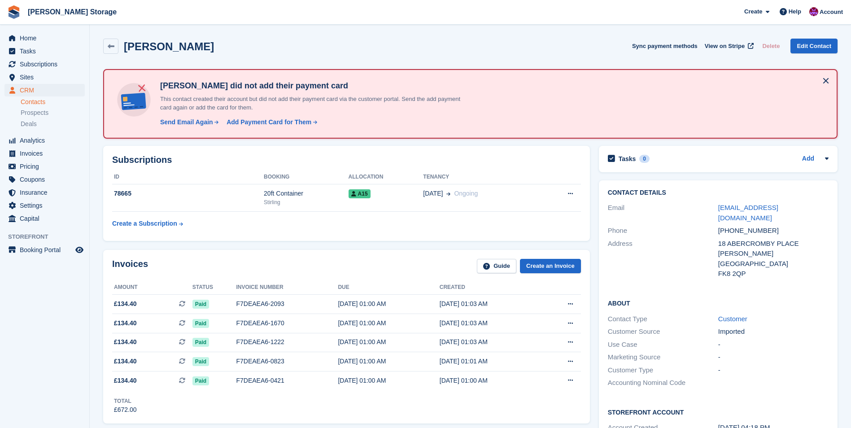
click at [22, 33] on span "Home" at bounding box center [47, 38] width 54 height 13
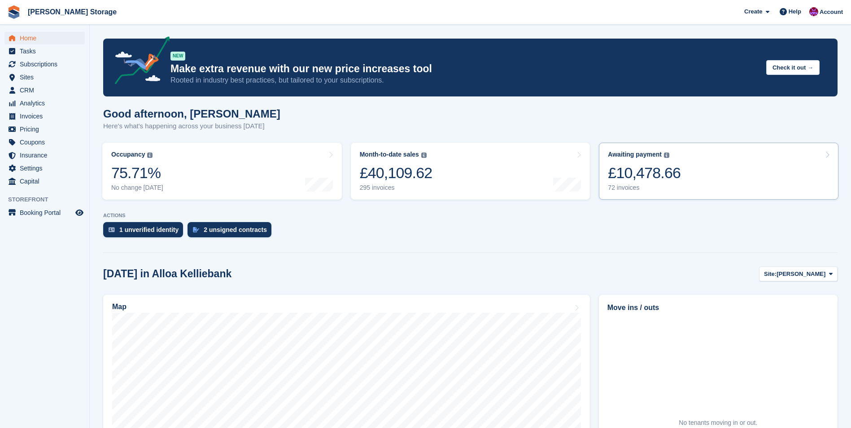
click at [703, 170] on link "Awaiting payment The total outstanding balance on all open invoices. £10,478.66…" at bounding box center [719, 171] width 240 height 57
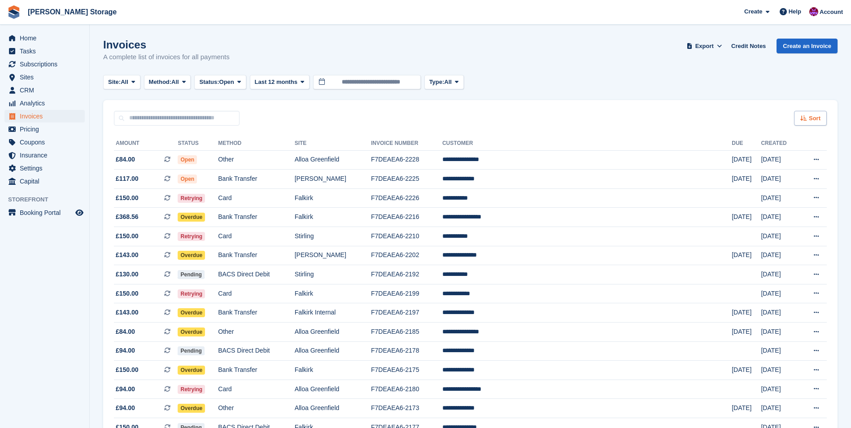
click at [806, 121] on icon at bounding box center [804, 118] width 7 height 6
click at [787, 180] on span "Created (oldest first)" at bounding box center [784, 178] width 61 height 7
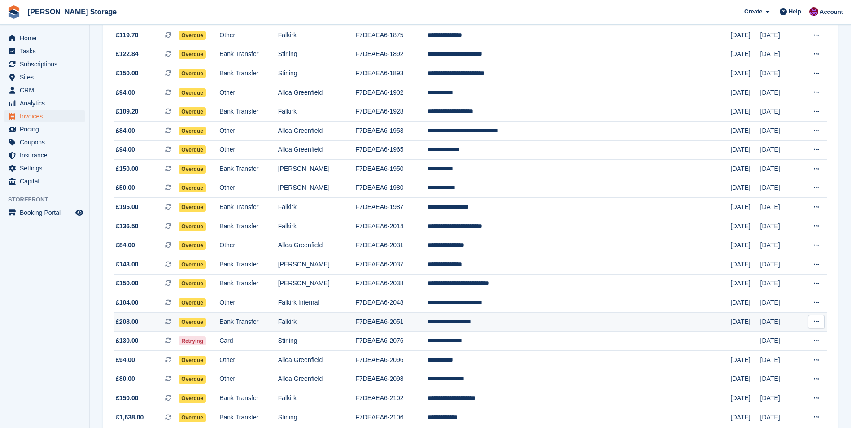
scroll to position [718, 0]
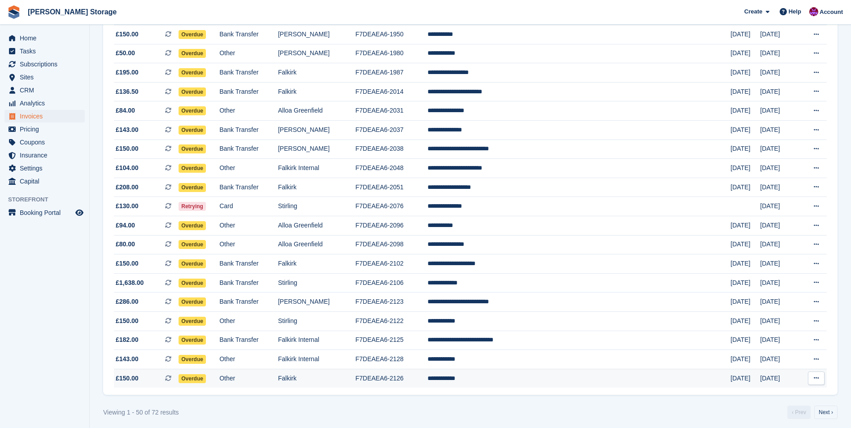
click at [428, 373] on td "F7DEAEA6-2126" at bounding box center [391, 378] width 72 height 19
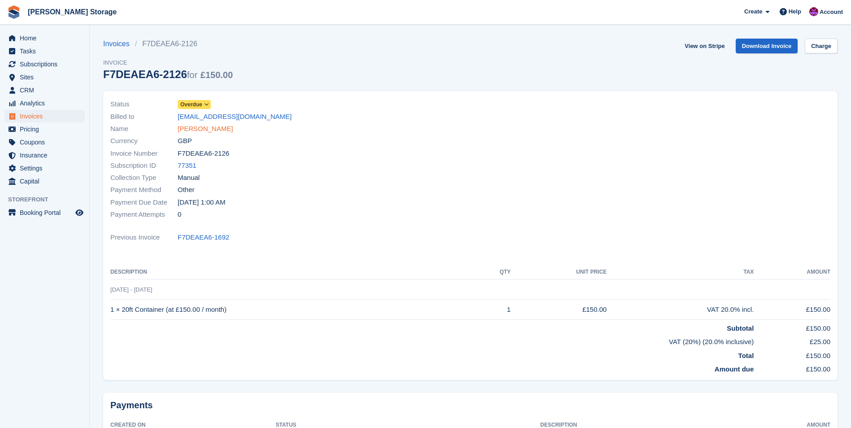
click at [211, 131] on link "[PERSON_NAME]" at bounding box center [205, 129] width 55 height 10
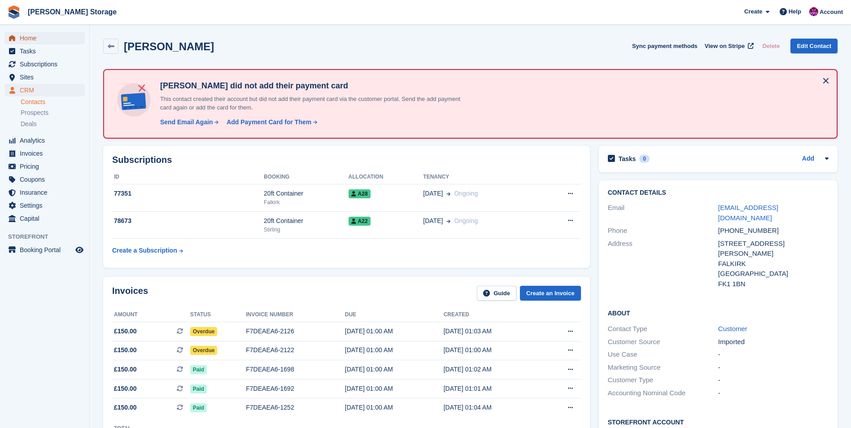
click at [4, 32] on link "Home" at bounding box center [44, 38] width 80 height 13
